Goal: Task Accomplishment & Management: Manage account settings

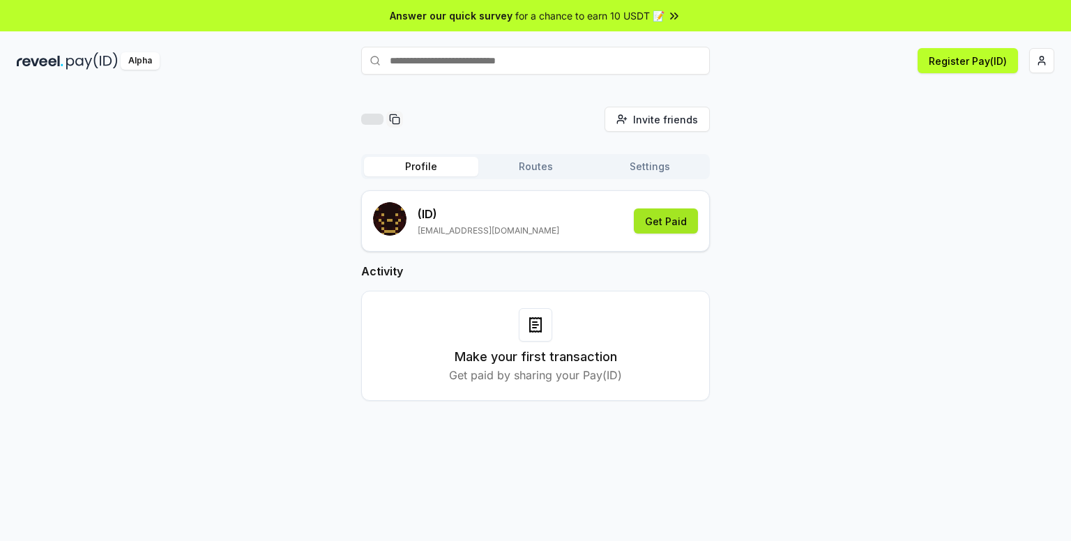
click at [682, 227] on button "Get Paid" at bounding box center [666, 221] width 64 height 25
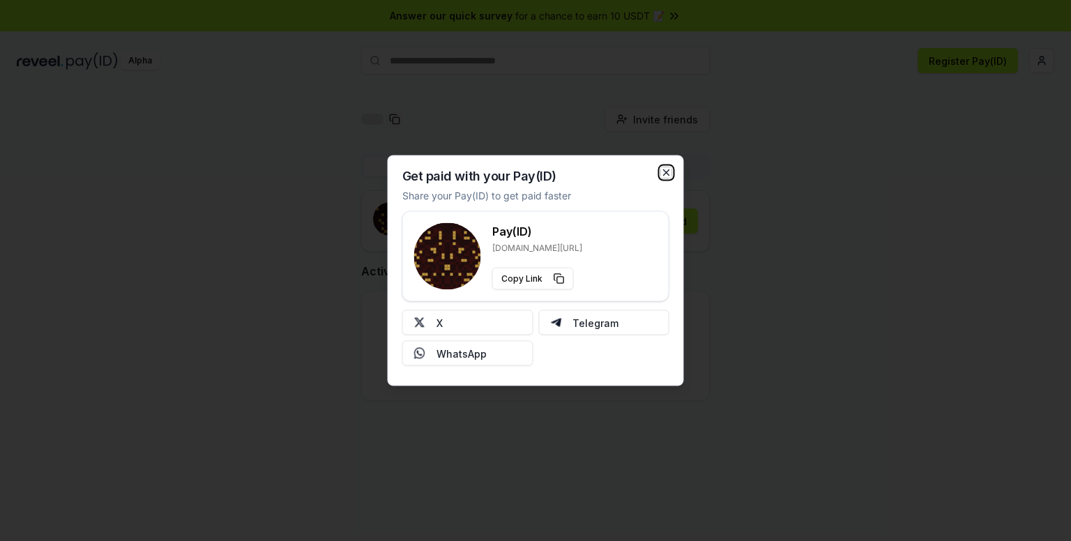
click at [667, 171] on icon "button" at bounding box center [666, 172] width 11 height 11
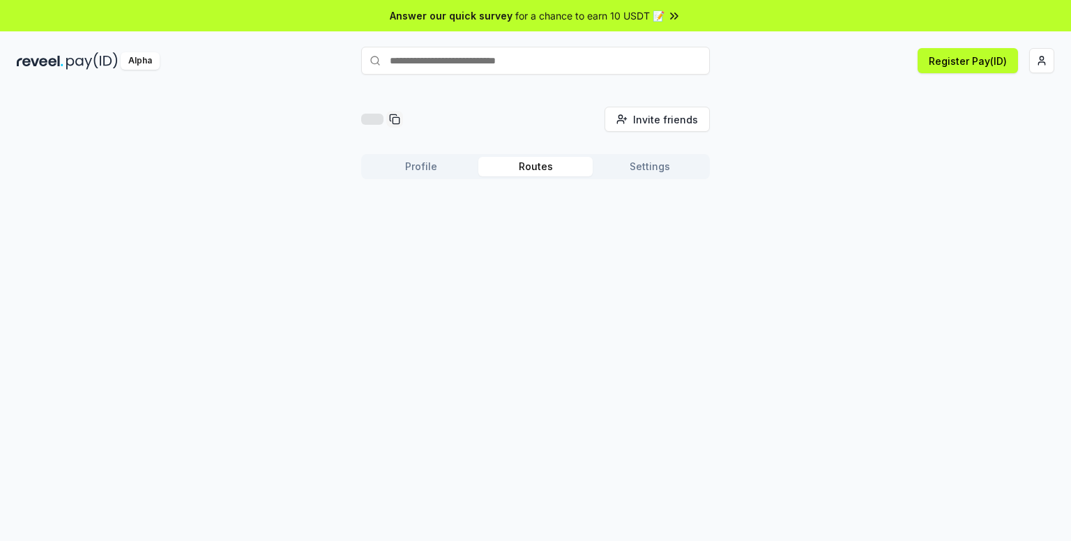
click at [515, 161] on button "Routes" at bounding box center [536, 167] width 114 height 20
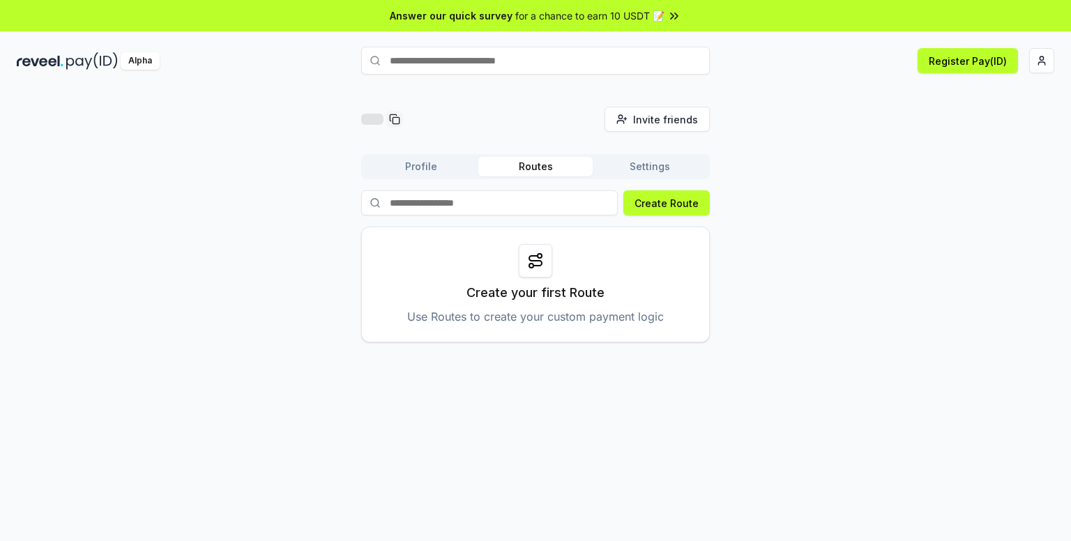
click at [441, 174] on button "Profile" at bounding box center [421, 167] width 114 height 20
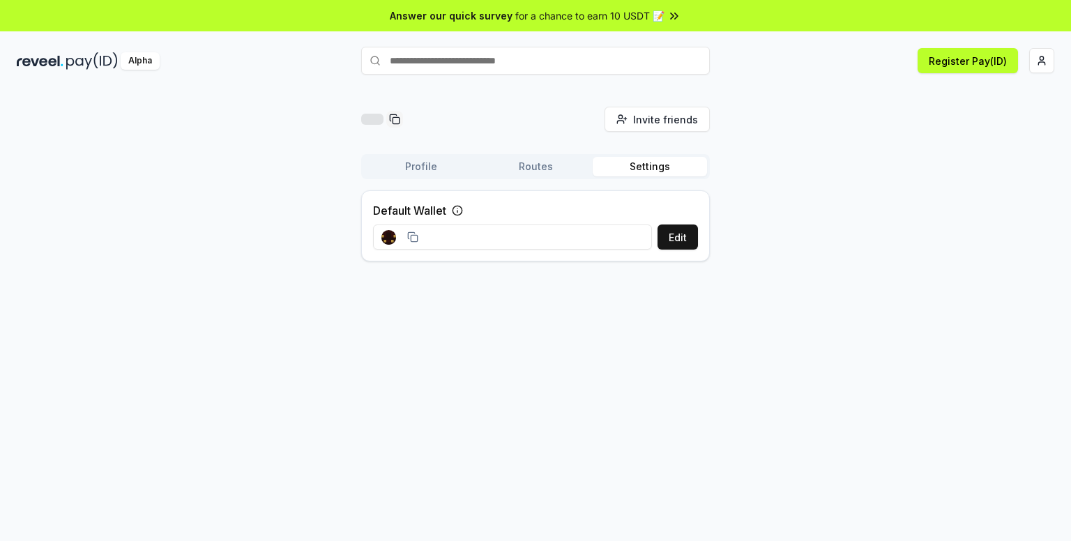
click at [681, 167] on button "Settings" at bounding box center [650, 167] width 114 height 20
click at [416, 237] on icon at bounding box center [412, 237] width 11 height 11
click at [413, 163] on button "Profile" at bounding box center [421, 167] width 114 height 20
